Goal: Task Accomplishment & Management: Complete application form

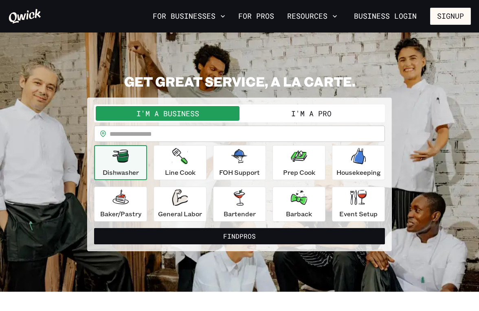
click at [303, 115] on button "I'm a Pro" at bounding box center [311, 113] width 144 height 15
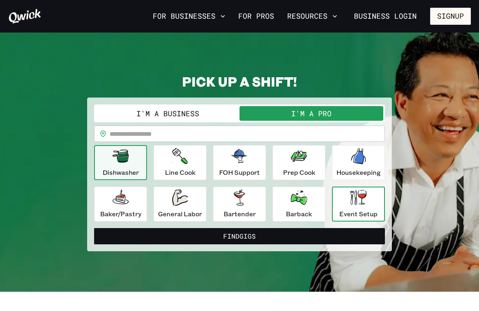
click at [344, 213] on p "Event Setup" at bounding box center [358, 214] width 38 height 10
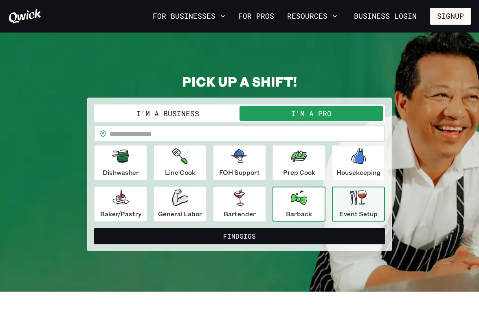
click at [294, 205] on icon "button" at bounding box center [299, 198] width 16 height 15
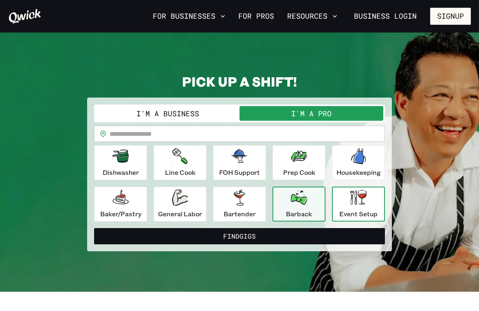
click at [339, 204] on button "Event Setup" at bounding box center [358, 204] width 53 height 35
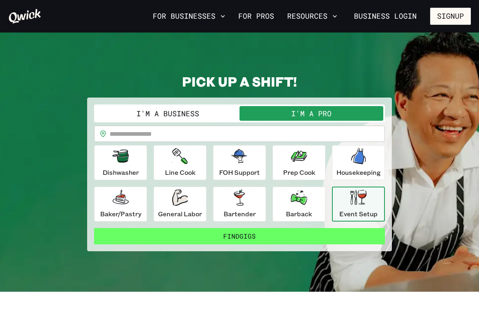
click at [336, 230] on button "Find Gigs" at bounding box center [239, 236] width 291 height 16
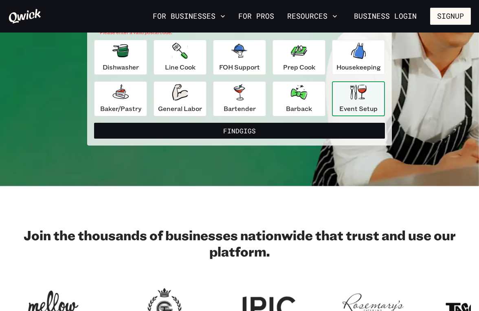
click at [253, 140] on div "**********" at bounding box center [239, 63] width 305 height 163
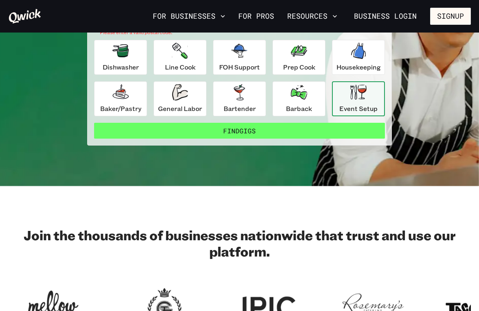
click at [253, 134] on button "Find Gigs" at bounding box center [239, 131] width 291 height 16
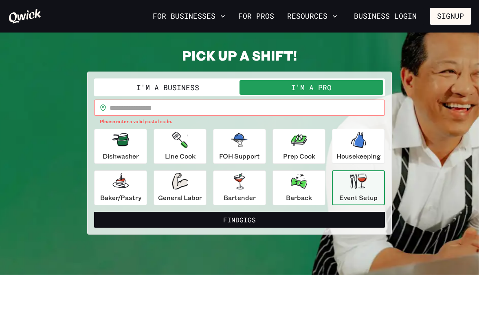
scroll to position [16, 0]
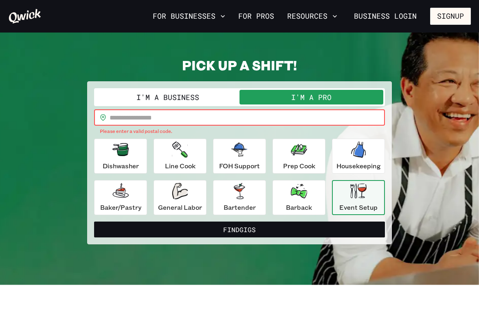
click at [188, 116] on input "text" at bounding box center [247, 118] width 275 height 16
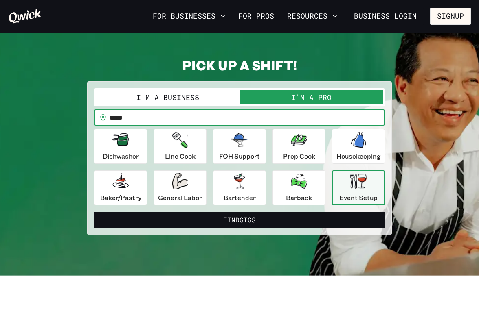
type input "*****"
click at [239, 220] on button "Find Gigs" at bounding box center [239, 220] width 291 height 16
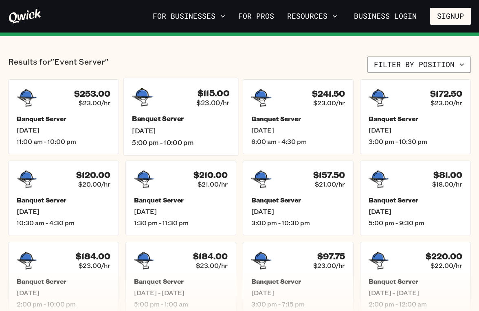
scroll to position [36, 0]
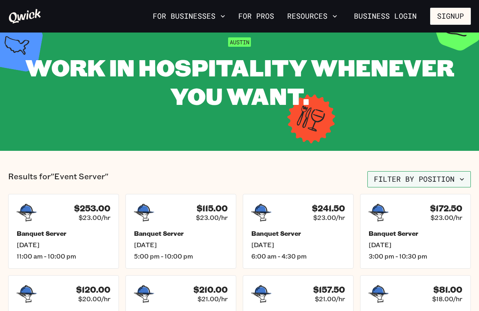
click at [399, 187] on button "Filter by position" at bounding box center [418, 179] width 103 height 16
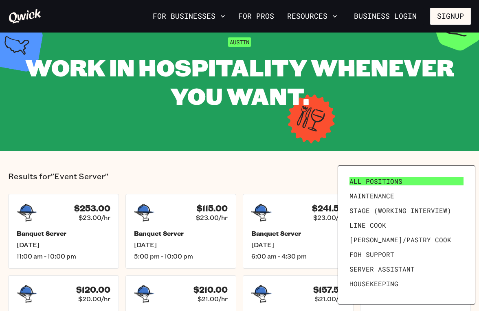
click at [397, 181] on span "All Positions" at bounding box center [375, 182] width 53 height 8
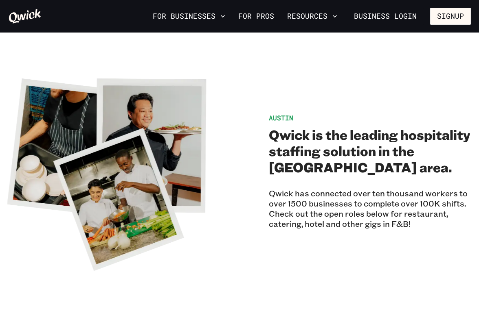
scroll to position [36, 0]
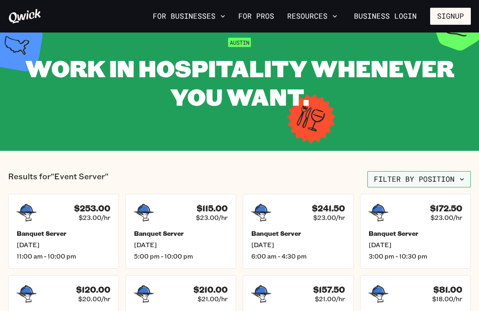
click at [394, 174] on button "Filter by position" at bounding box center [418, 179] width 103 height 16
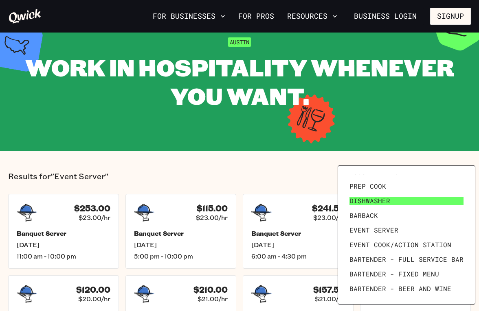
scroll to position [112, 0]
click at [298, 187] on div at bounding box center [239, 155] width 479 height 311
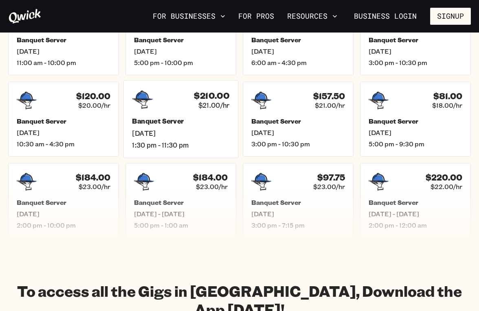
scroll to position [232, 0]
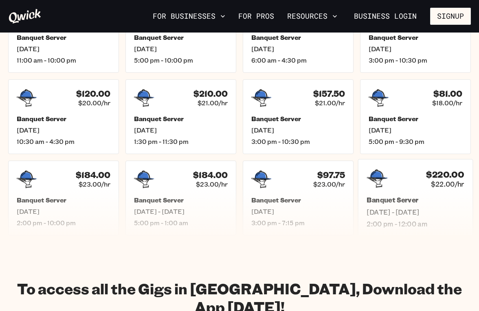
click at [380, 187] on icon at bounding box center [376, 179] width 21 height 18
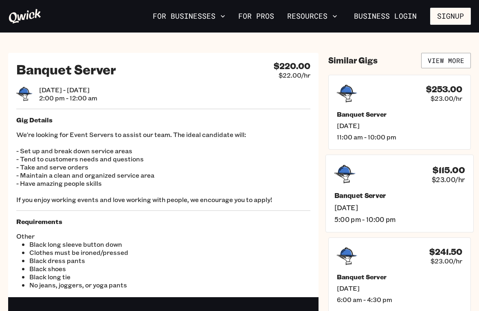
scroll to position [4, 0]
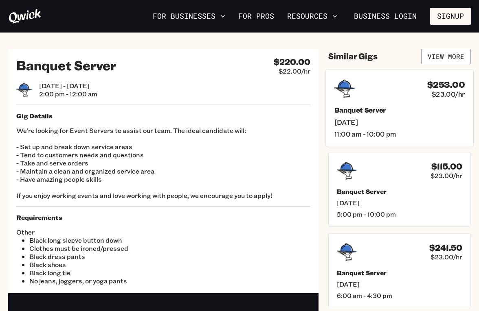
click at [367, 114] on h5 "Banquet Server" at bounding box center [399, 110] width 130 height 9
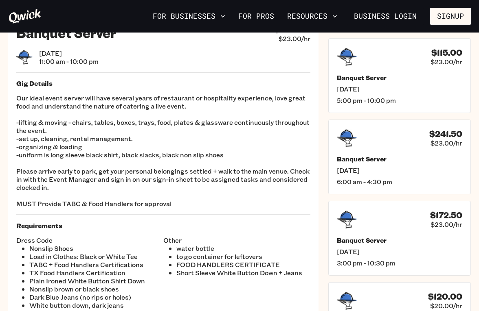
scroll to position [37, 0]
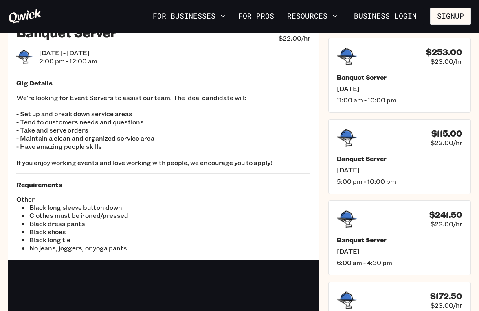
scroll to position [4, 0]
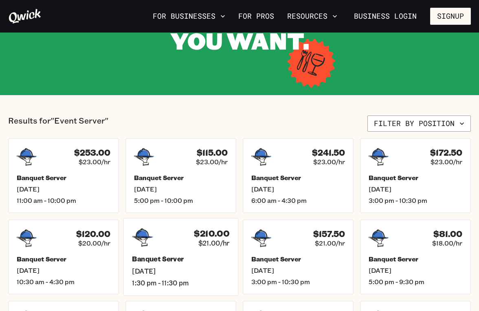
scroll to position [78, 0]
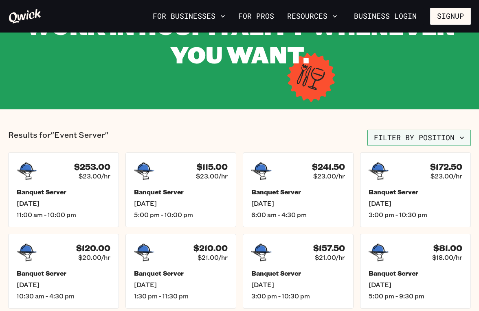
click at [384, 138] on button "Filter by position" at bounding box center [418, 138] width 103 height 16
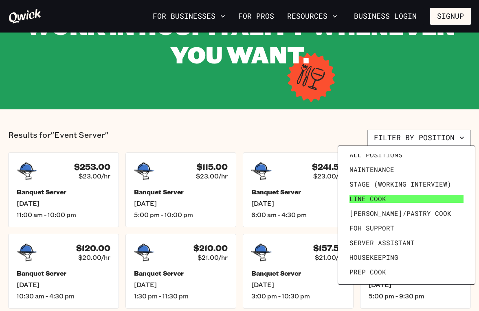
scroll to position [8, 0]
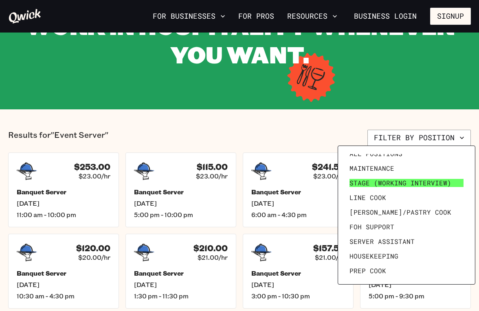
click at [375, 184] on span "Stage (working interview)" at bounding box center [400, 183] width 102 height 8
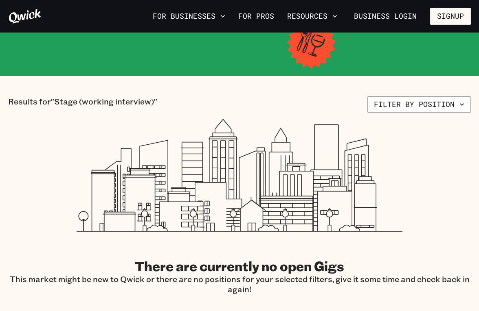
scroll to position [112, 0]
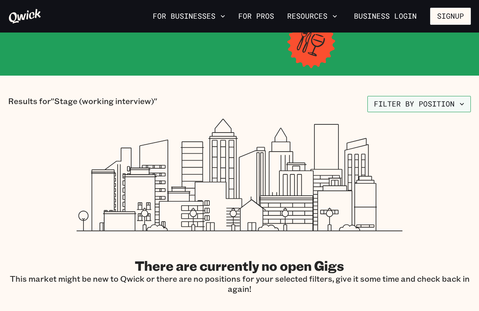
click at [405, 100] on button "Filter by position" at bounding box center [418, 104] width 103 height 16
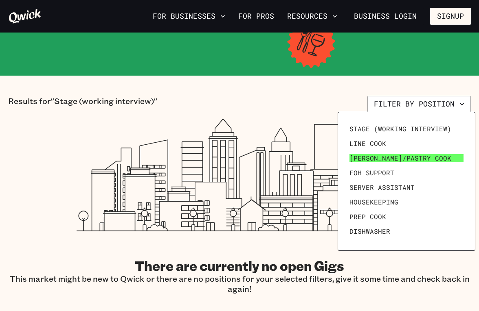
scroll to position [29, 0]
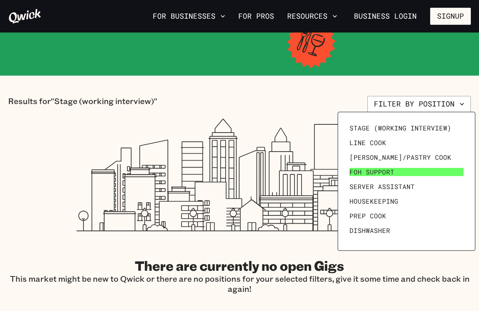
click at [397, 169] on link "FOH Support" at bounding box center [406, 172] width 121 height 15
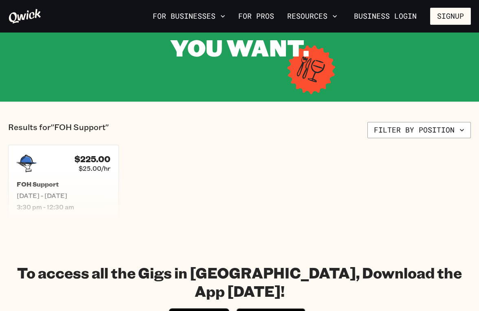
scroll to position [87, 0]
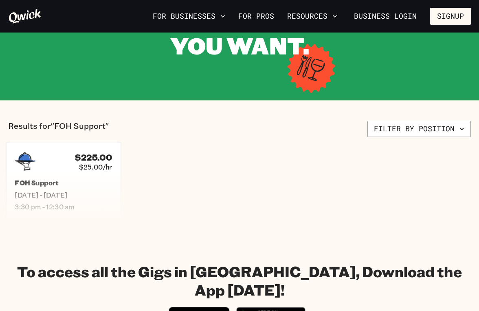
click at [105, 200] on div "FOH Support [DATE] - [DATE] 3:30 pm - 12:30 am" at bounding box center [63, 195] width 97 height 32
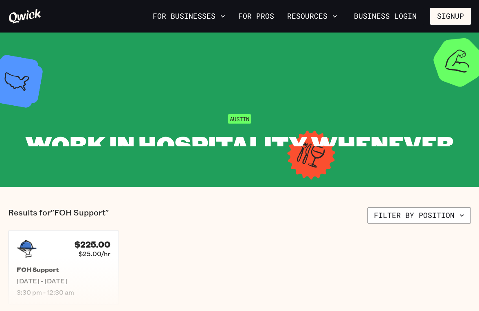
scroll to position [87, 0]
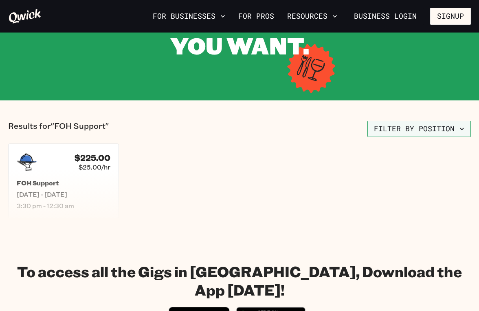
click at [394, 129] on button "Filter by position" at bounding box center [418, 129] width 103 height 16
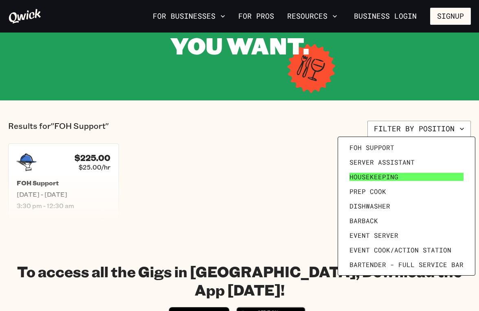
scroll to position [83, 0]
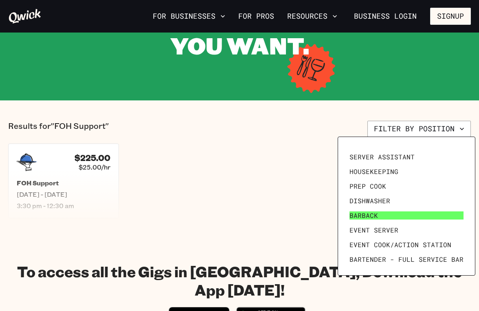
click at [388, 216] on link "Barback" at bounding box center [406, 215] width 121 height 15
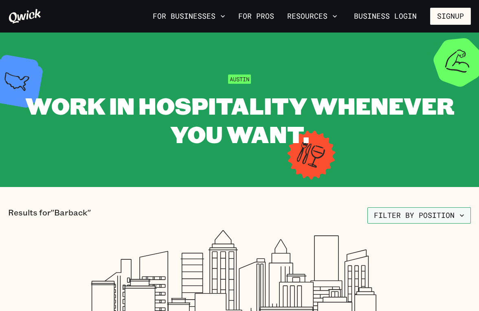
scroll to position [76, 0]
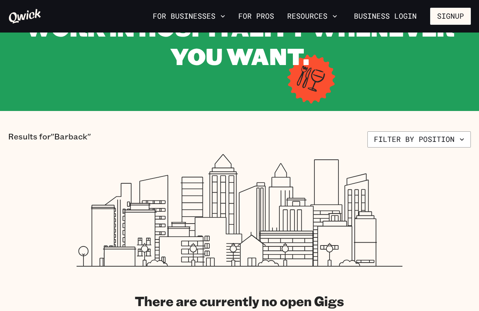
click at [401, 160] on icon at bounding box center [240, 210] width 326 height 113
click at [401, 144] on button "Filter by position" at bounding box center [418, 140] width 103 height 16
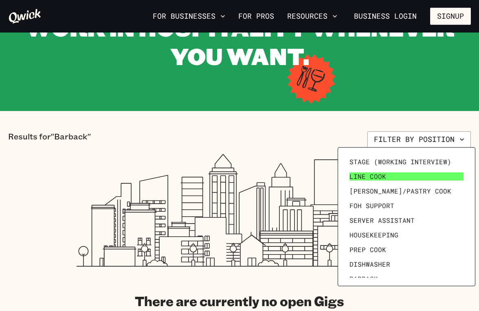
scroll to position [33, 0]
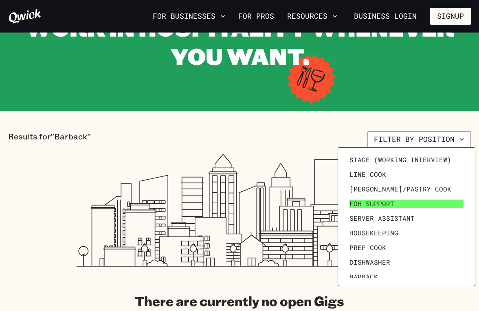
click at [395, 202] on link "FOH Support" at bounding box center [406, 204] width 121 height 15
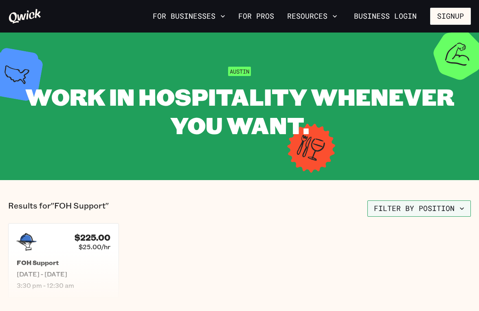
scroll to position [7, 0]
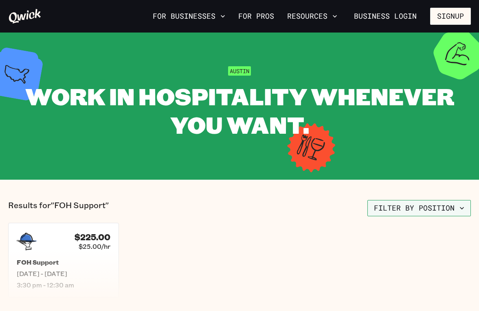
click at [403, 200] on button "Filter by position" at bounding box center [418, 208] width 103 height 16
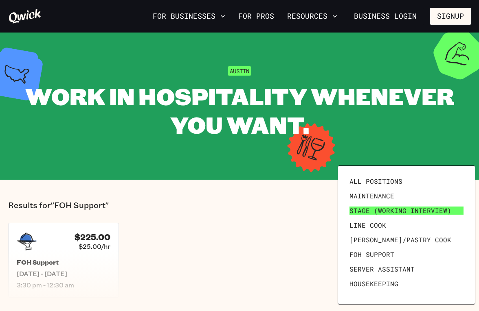
click at [403, 206] on link "Stage (working interview)" at bounding box center [406, 211] width 121 height 15
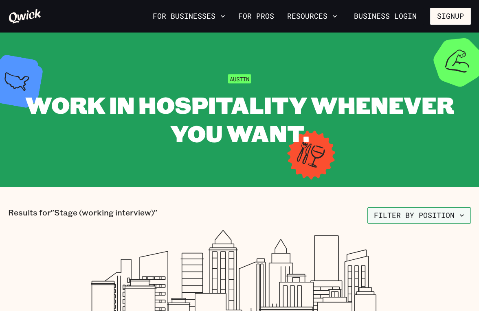
click at [402, 213] on button "Filter by position" at bounding box center [418, 216] width 103 height 16
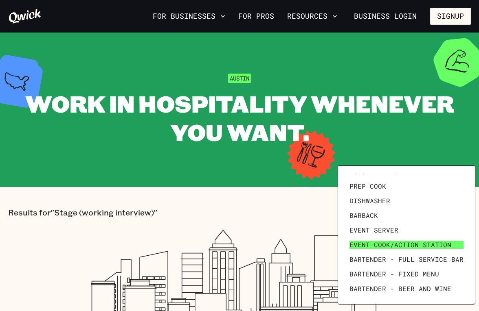
scroll to position [112, 0]
click at [392, 250] on link "Event Cook/Action Station" at bounding box center [406, 245] width 121 height 15
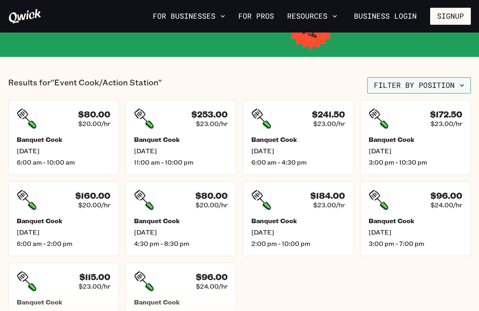
click at [428, 87] on button "Filter by position" at bounding box center [418, 85] width 103 height 16
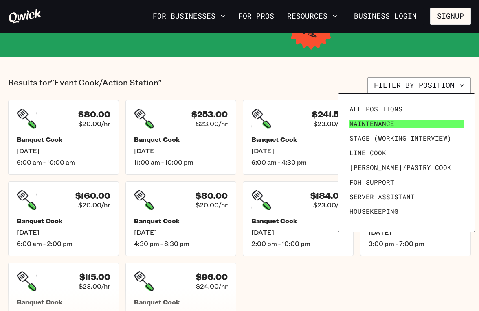
click at [399, 123] on link "Maintenance" at bounding box center [406, 123] width 121 height 15
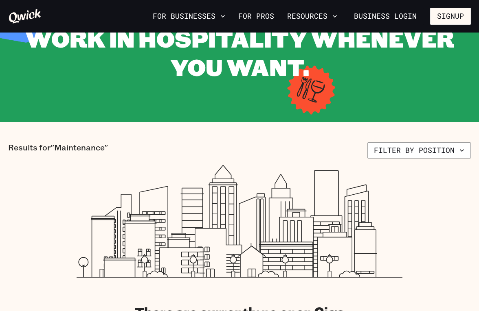
click at [382, 202] on icon at bounding box center [240, 221] width 326 height 113
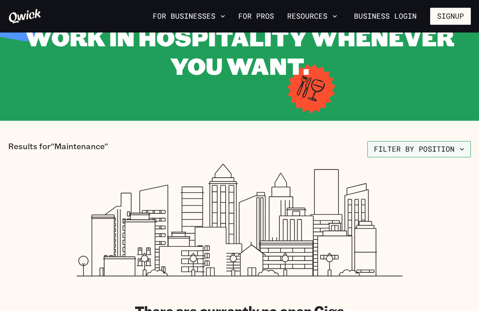
click at [382, 154] on button "Filter by position" at bounding box center [418, 149] width 103 height 16
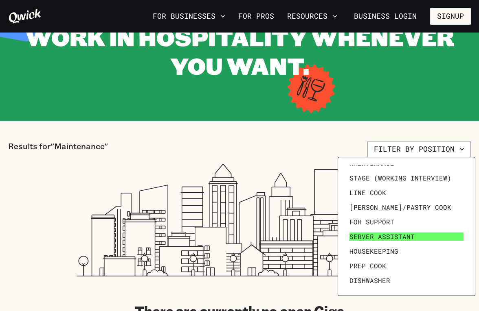
click at [373, 238] on span "Server Assistant" at bounding box center [381, 237] width 65 height 8
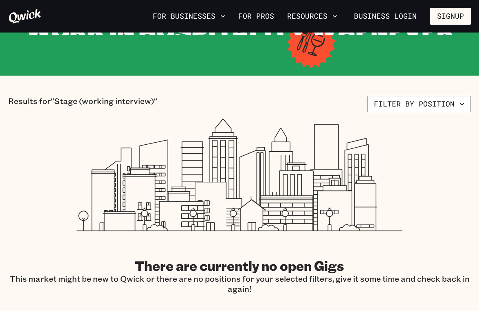
scroll to position [78, 0]
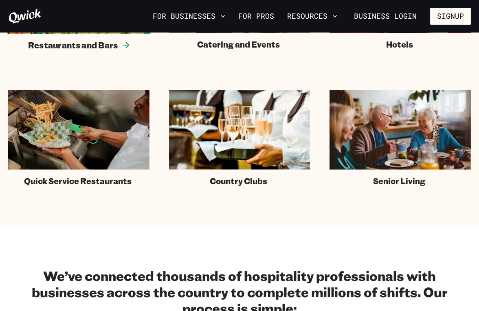
scroll to position [642, 0]
